Goal: Check status: Check status

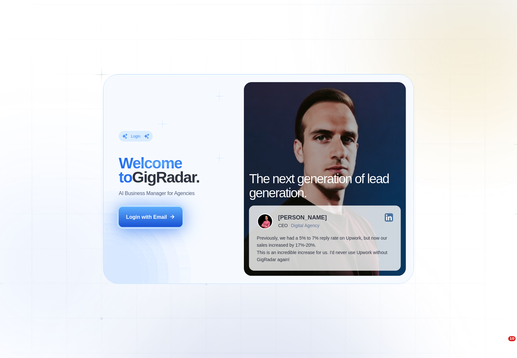
click at [147, 215] on div "Login with Email" at bounding box center [146, 216] width 41 height 7
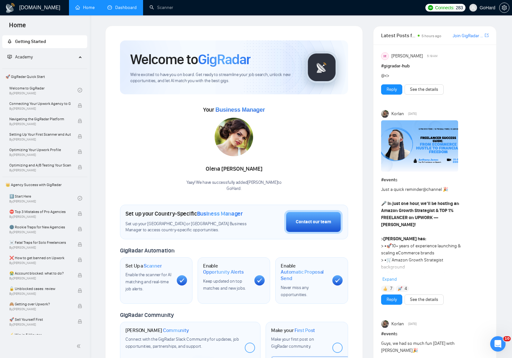
click at [116, 10] on link "Dashboard" at bounding box center [122, 7] width 29 height 5
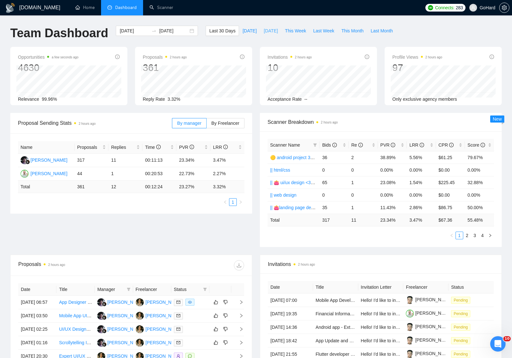
click at [270, 31] on span "[DATE]" at bounding box center [271, 30] width 14 height 7
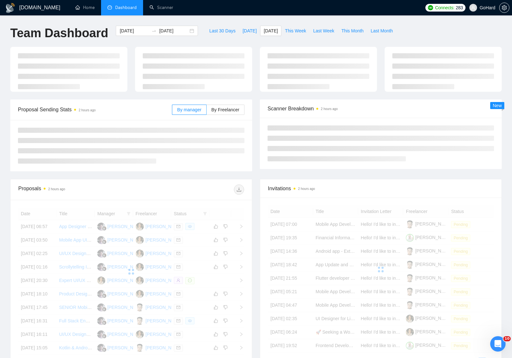
type input "[DATE]"
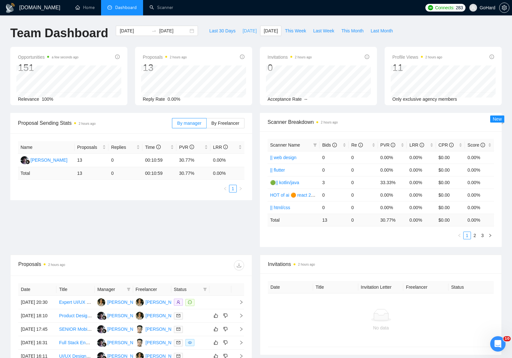
click at [243, 32] on span "[DATE]" at bounding box center [250, 30] width 14 height 7
type input "[DATE]"
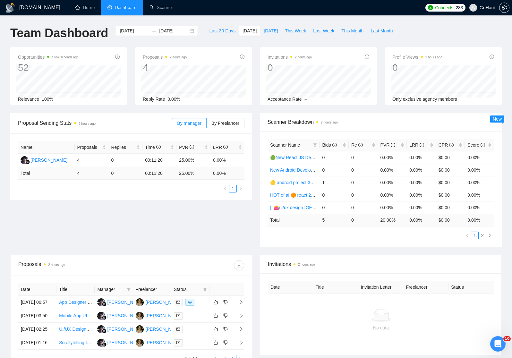
scroll to position [75, 0]
